Goal: Navigation & Orientation: Find specific page/section

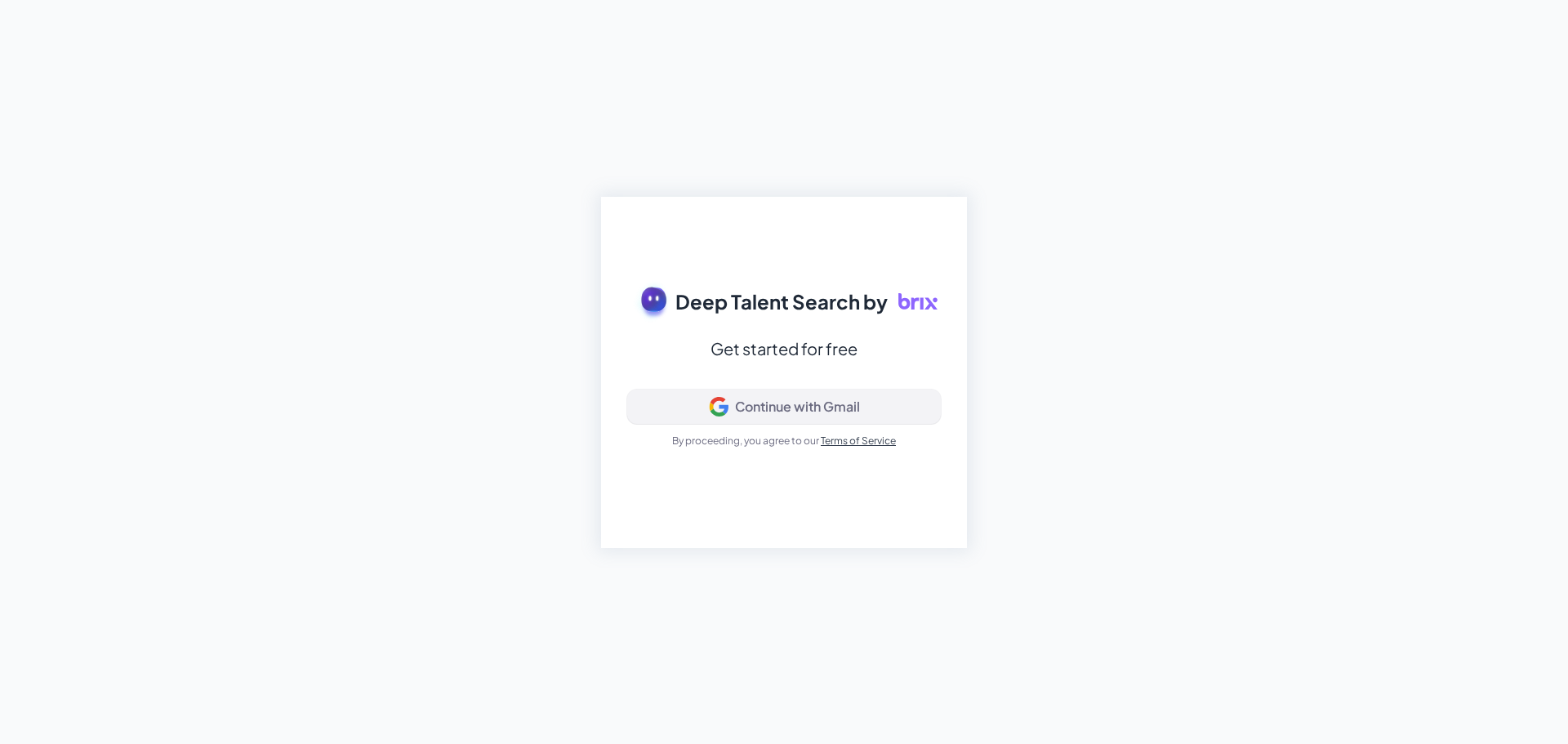
click at [785, 403] on div "Continue with Gmail" at bounding box center [797, 406] width 125 height 16
drag, startPoint x: 1199, startPoint y: 4, endPoint x: 1176, endPoint y: 190, distance: 187.4
click at [1176, 190] on div "Deep Talent Search by Get started for free Signing in... By proceeding, you agr…" at bounding box center [784, 372] width 1568 height 744
click at [1063, 227] on div "Deep Talent Search by Get started for free Continue with Gmail By proceeding, y…" at bounding box center [784, 372] width 1568 height 744
click at [696, 420] on button "Continue with Gmail" at bounding box center [784, 407] width 313 height 35
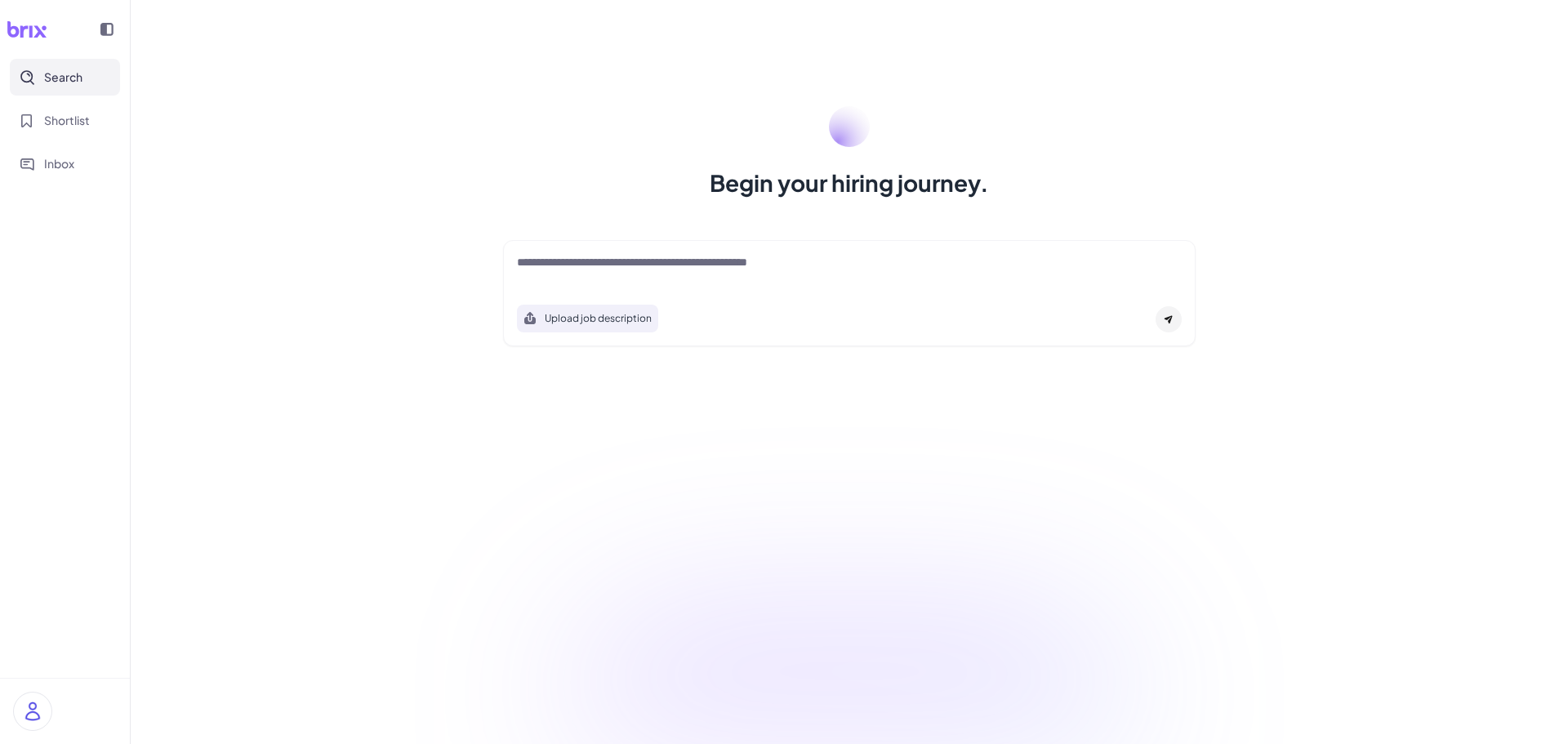
drag, startPoint x: 1060, startPoint y: 274, endPoint x: 1011, endPoint y: 99, distance: 181.7
click at [1011, 99] on div "Begin your hiring journey. Upload job description Job Titles Location Years of …" at bounding box center [849, 372] width 1437 height 744
click at [85, 120] on span "Shortlist" at bounding box center [67, 120] width 45 height 17
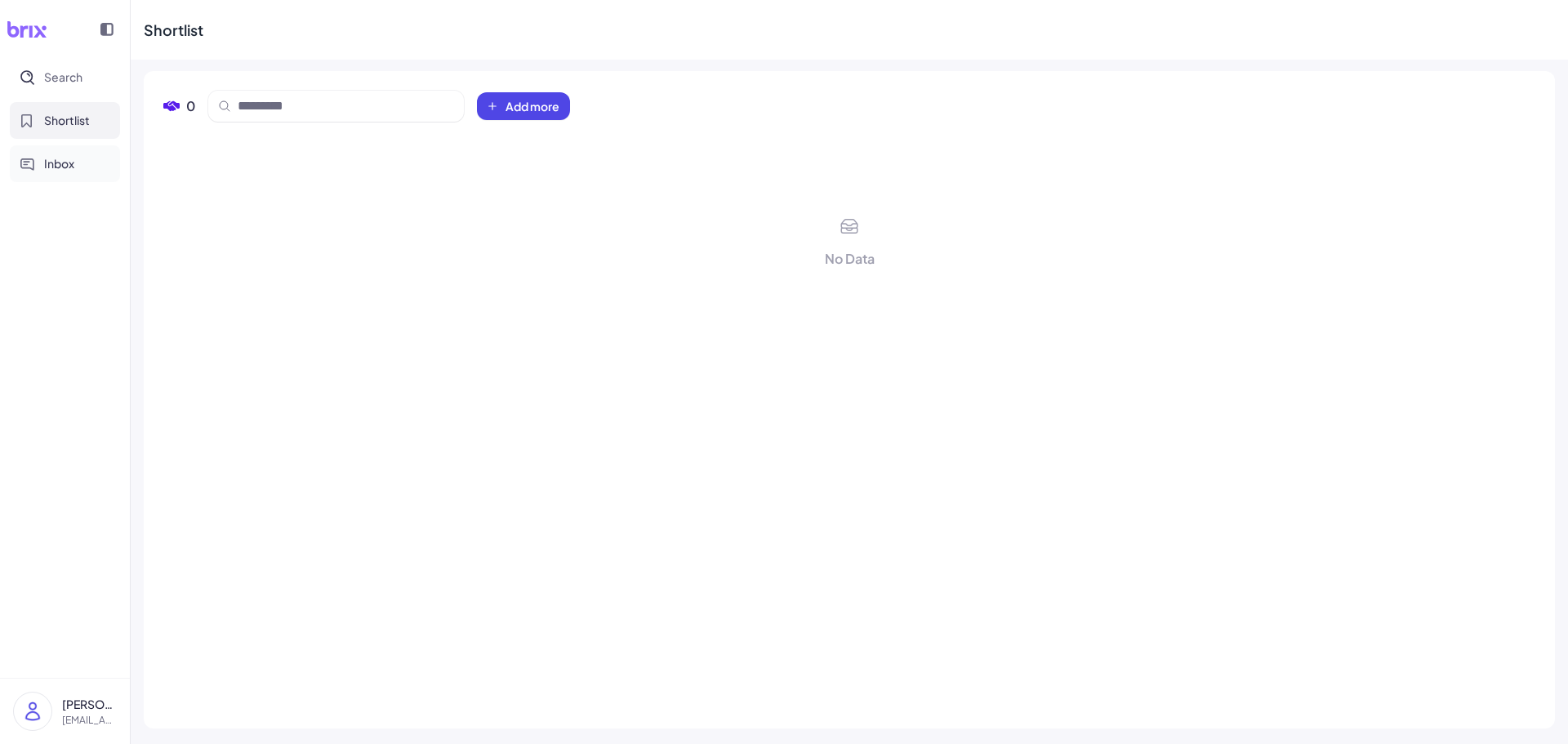
click at [78, 160] on button "Inbox" at bounding box center [65, 164] width 110 height 37
click at [78, 123] on span "Shortlist" at bounding box center [67, 120] width 45 height 17
click at [78, 81] on span "Search" at bounding box center [63, 77] width 39 height 17
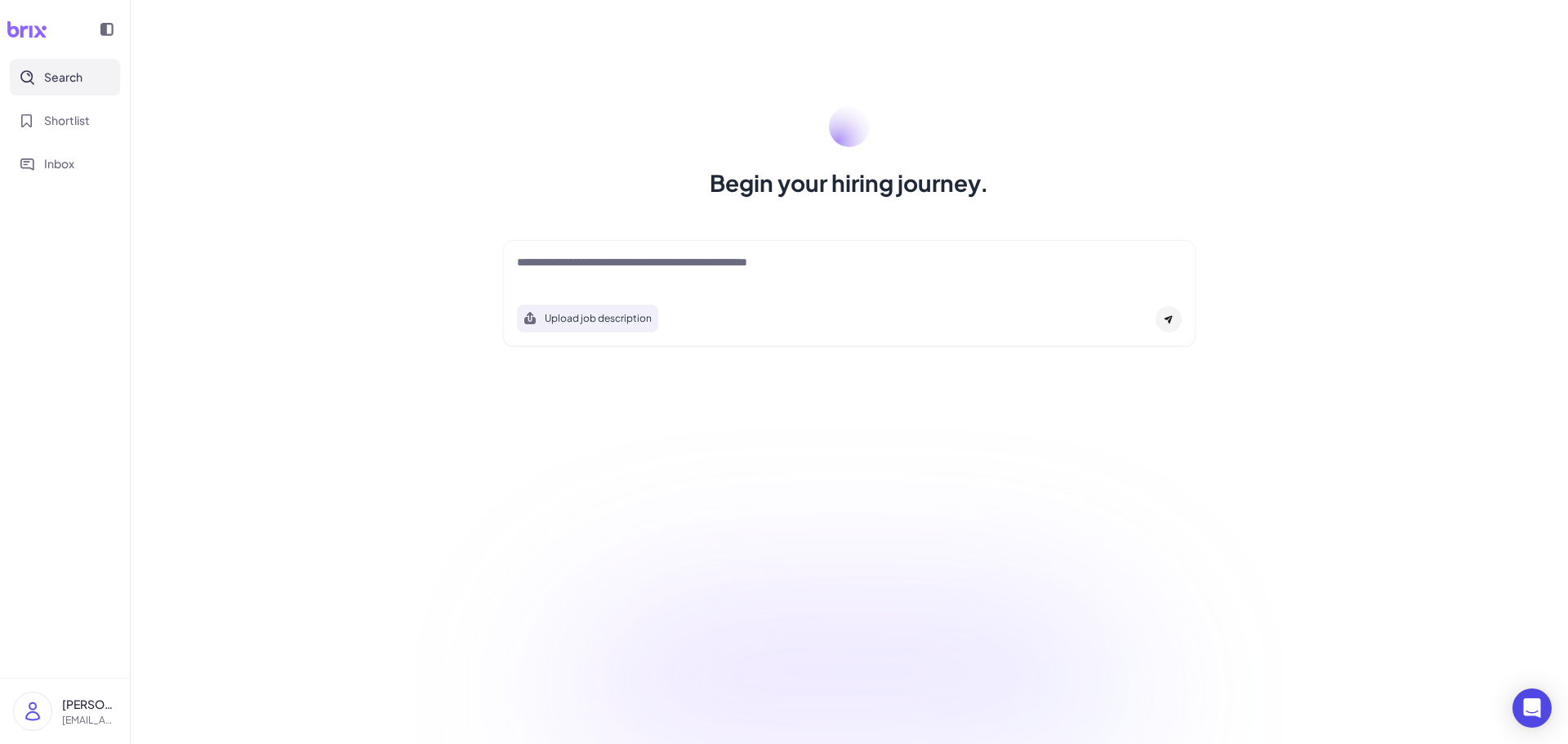
click at [24, 35] on icon at bounding box center [27, 29] width 40 height 16
click at [792, 190] on h1 "Begin your hiring journey." at bounding box center [850, 183] width 280 height 33
click at [8, 22] on icon at bounding box center [27, 29] width 40 height 16
drag, startPoint x: 13, startPoint y: 29, endPoint x: 34, endPoint y: 67, distance: 43.4
click at [15, 31] on icon at bounding box center [27, 29] width 40 height 16
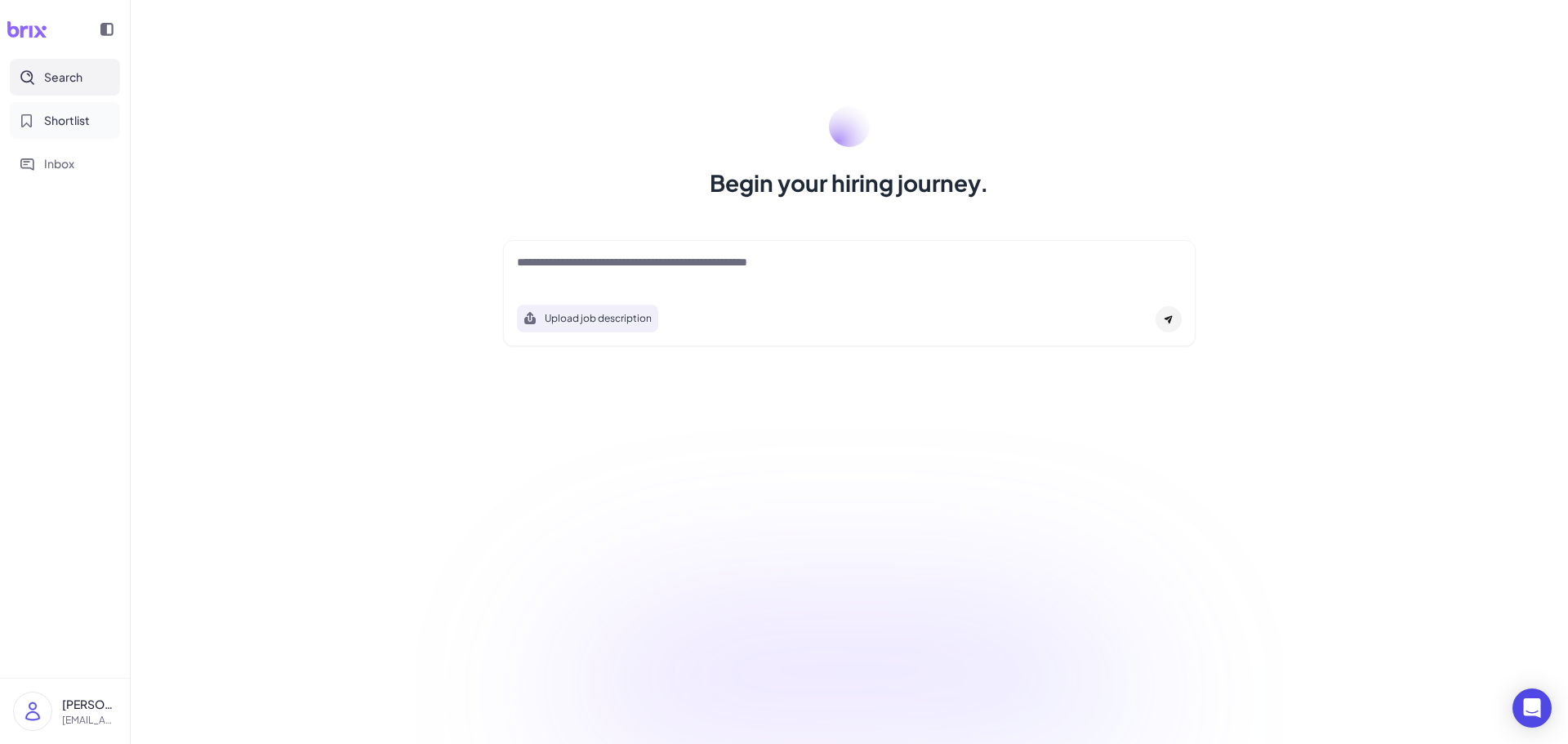
click at [50, 107] on button "Shortlist" at bounding box center [65, 120] width 110 height 37
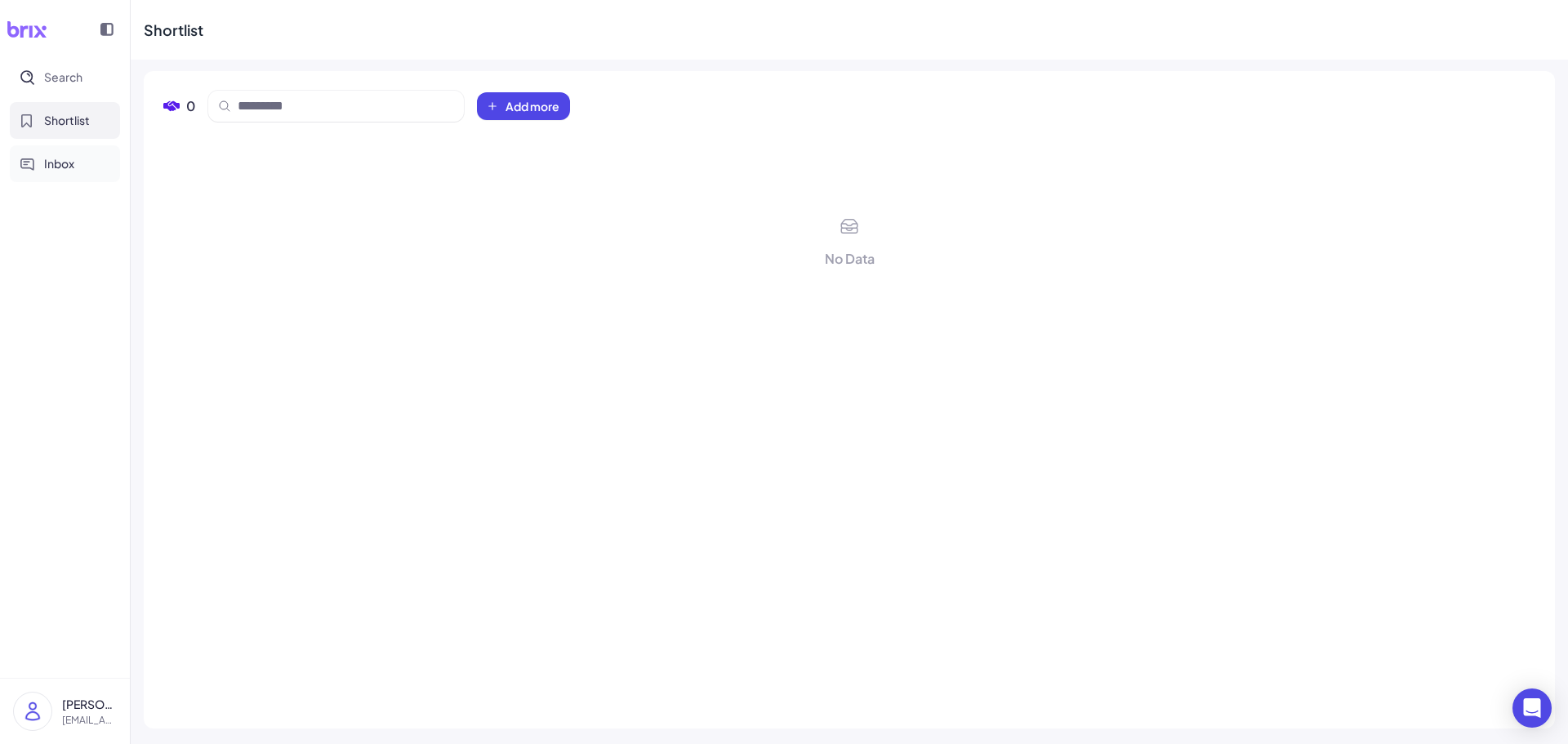
click at [63, 156] on span "Inbox" at bounding box center [59, 163] width 30 height 17
click at [61, 99] on div "Search Shortlist Inbox" at bounding box center [65, 120] width 130 height 123
click at [63, 117] on span "Shortlist" at bounding box center [67, 120] width 45 height 17
click at [64, 85] on span "Search" at bounding box center [63, 77] width 39 height 17
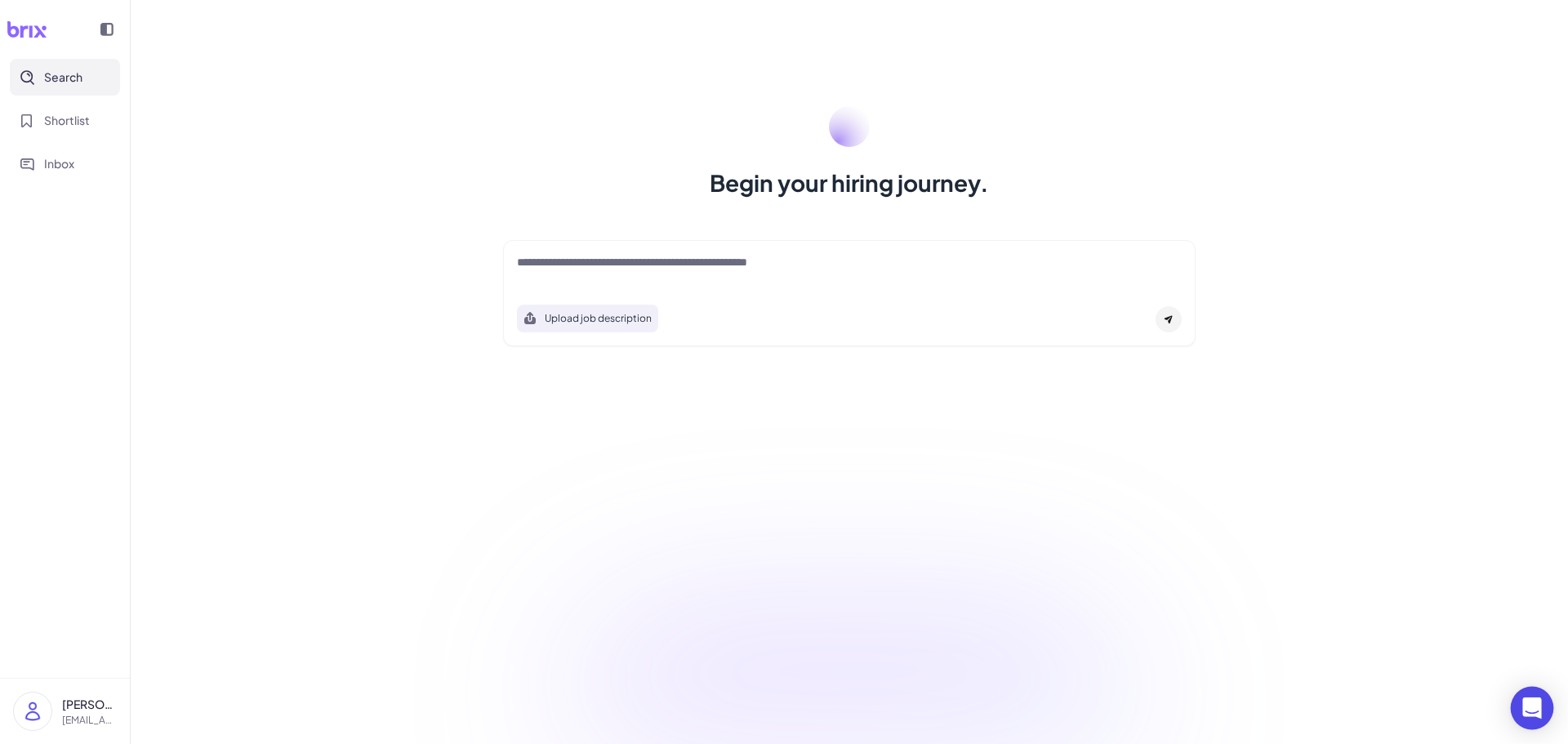
click at [1516, 699] on div "Open Intercom Messenger" at bounding box center [1532, 708] width 43 height 43
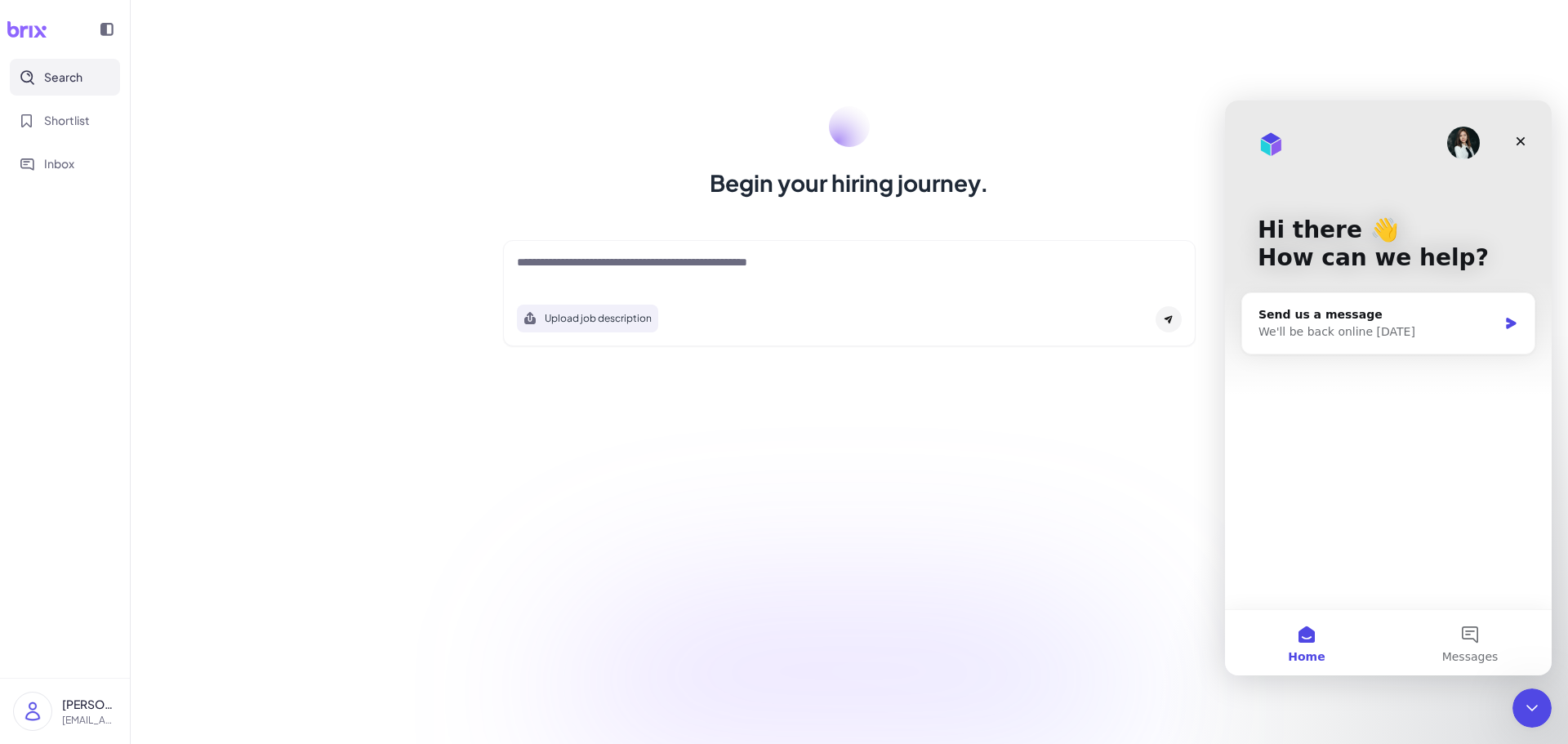
click at [1082, 507] on div "Begin your hiring journey. Upload job description Job Titles Location Years of …" at bounding box center [849, 372] width 1437 height 744
click at [1521, 136] on icon "Close" at bounding box center [1521, 142] width 13 height 13
